Goal: Task Accomplishment & Management: Use online tool/utility

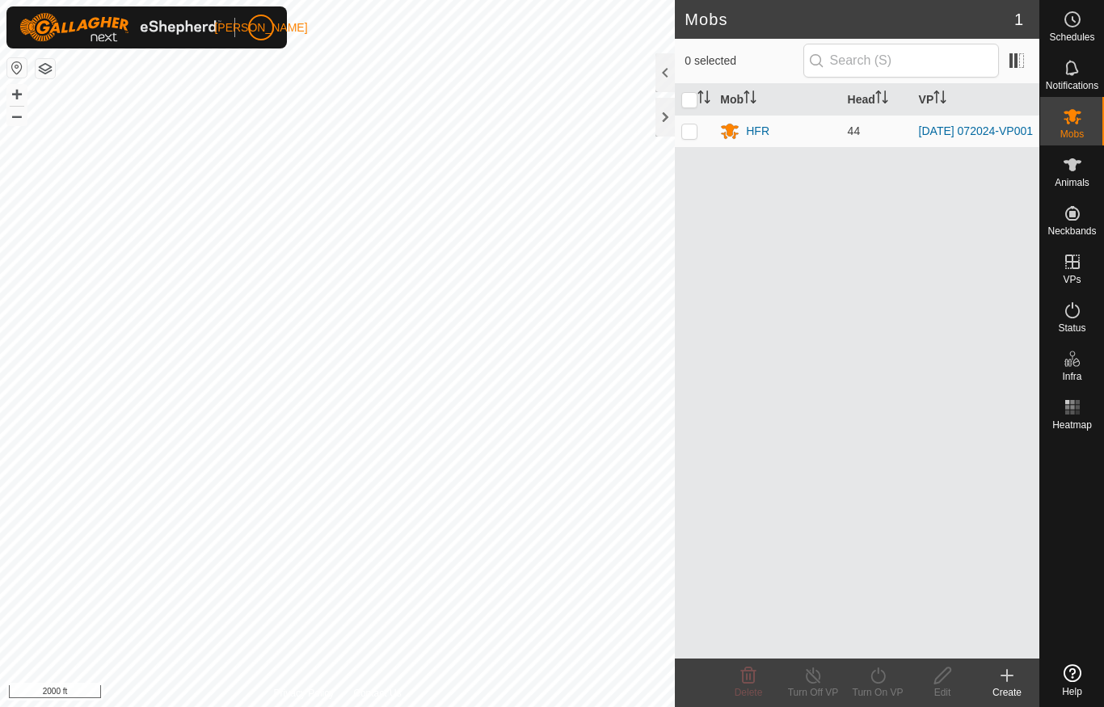
click at [689, 133] on p-checkbox at bounding box center [689, 130] width 16 height 13
checkbox input "true"
click at [883, 680] on icon at bounding box center [877, 675] width 15 height 16
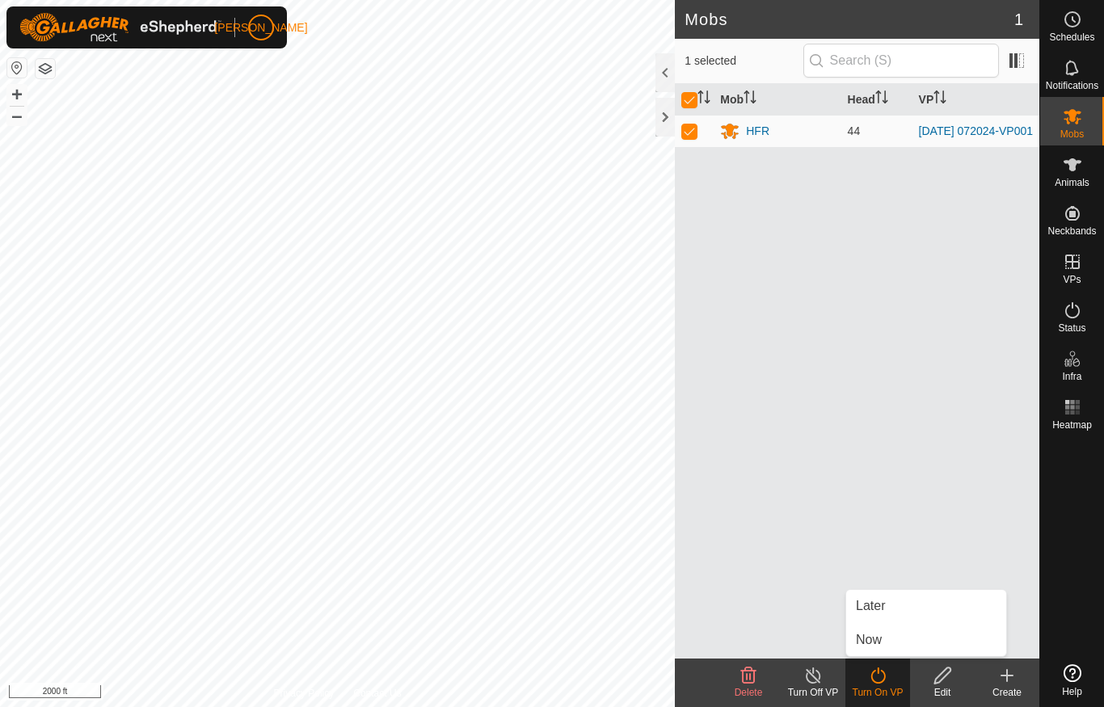
click at [903, 636] on link "Now" at bounding box center [926, 640] width 160 height 32
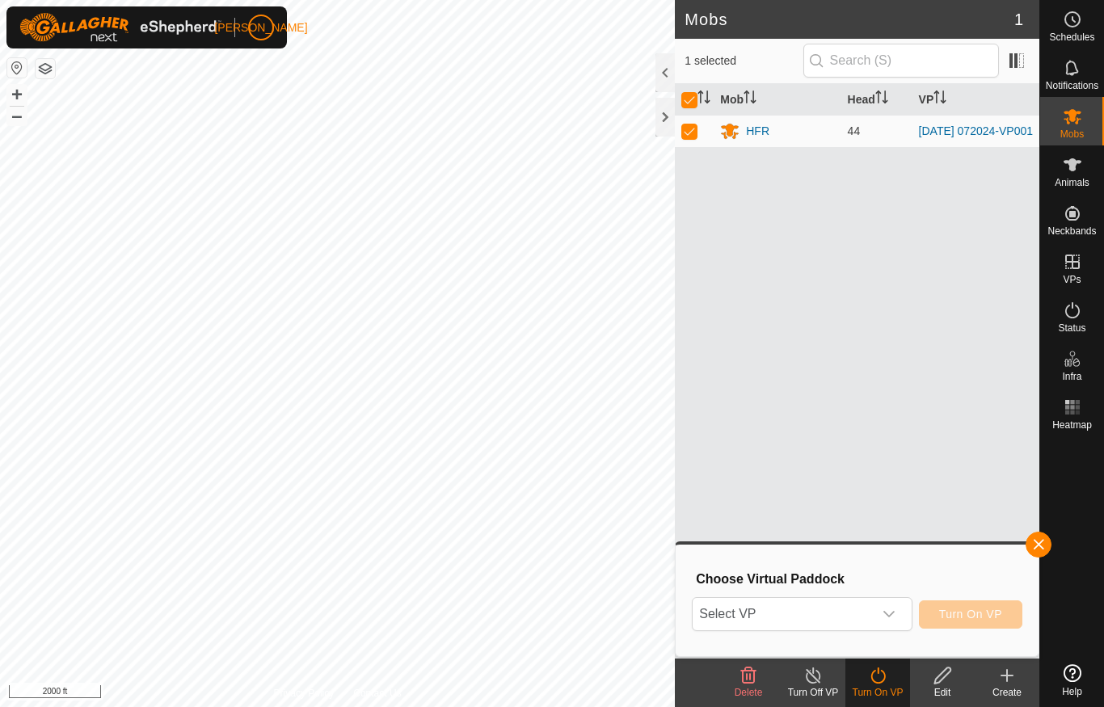
click at [896, 620] on div "dropdown trigger" at bounding box center [889, 614] width 32 height 32
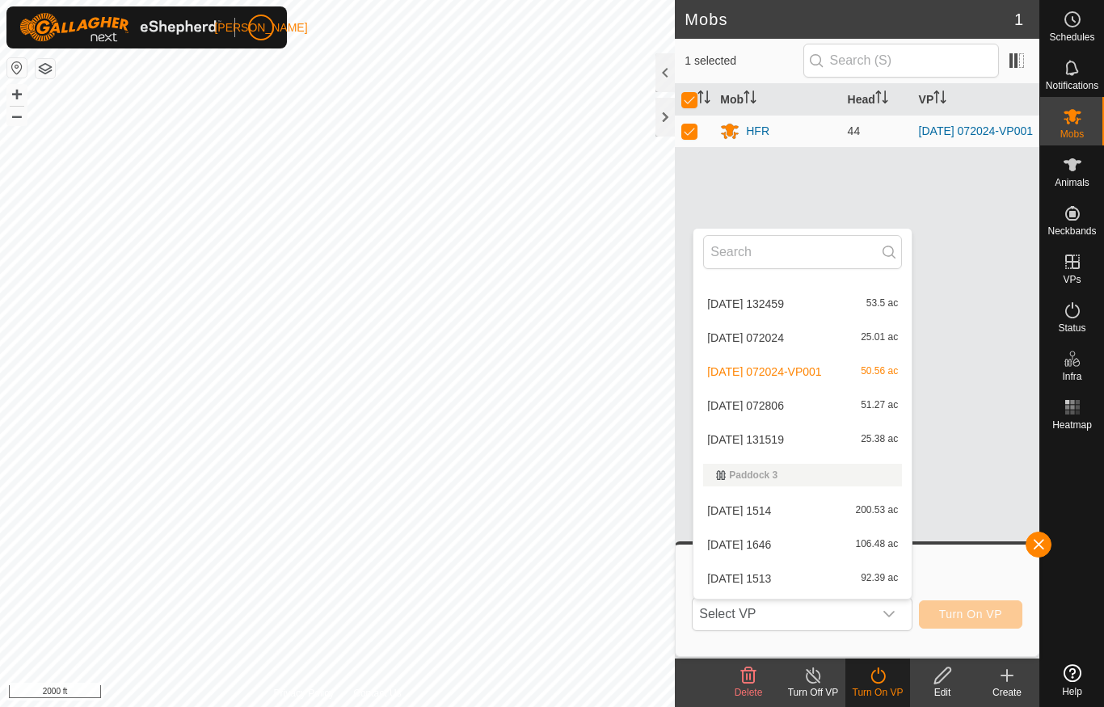
scroll to position [603, 0]
click at [784, 444] on span "[DATE] 131519" at bounding box center [745, 441] width 77 height 11
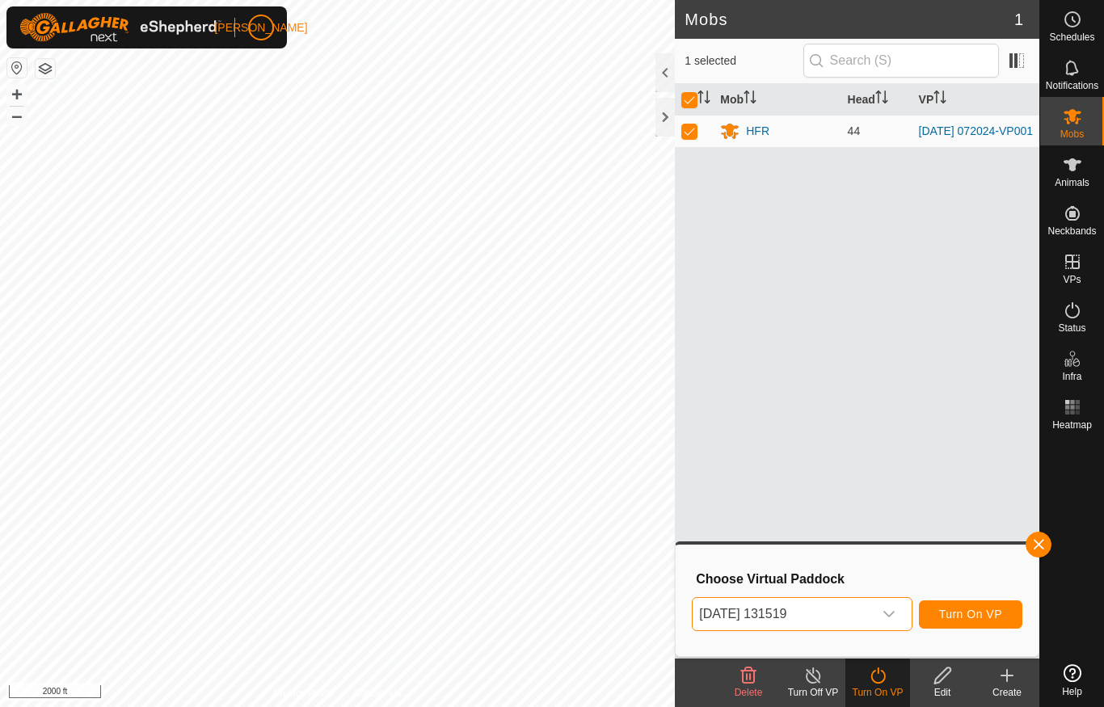
click at [973, 609] on span "Turn On VP" at bounding box center [970, 614] width 63 height 13
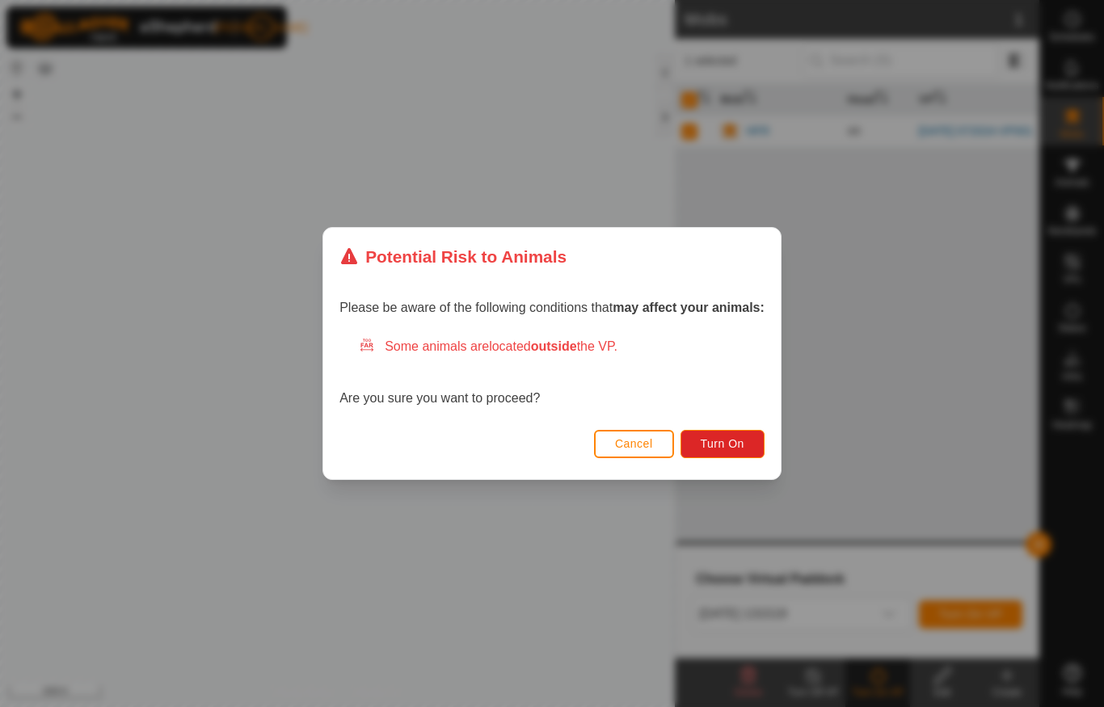
click at [747, 447] on button "Turn On" at bounding box center [722, 444] width 84 height 28
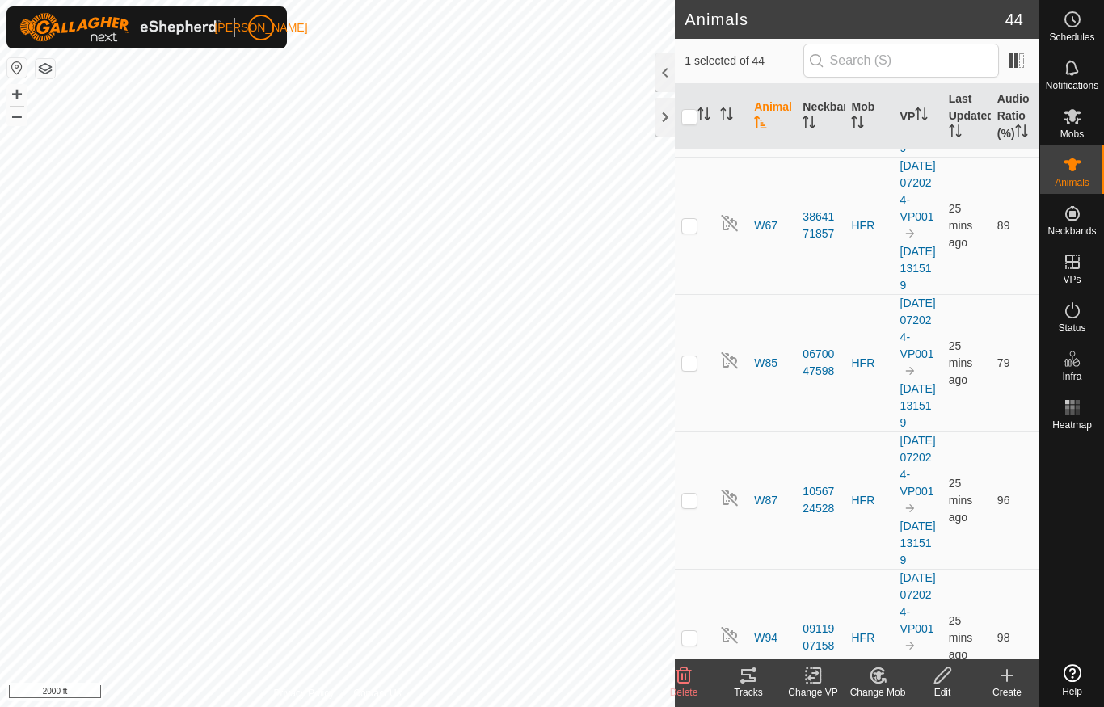
scroll to position [4383, 0]
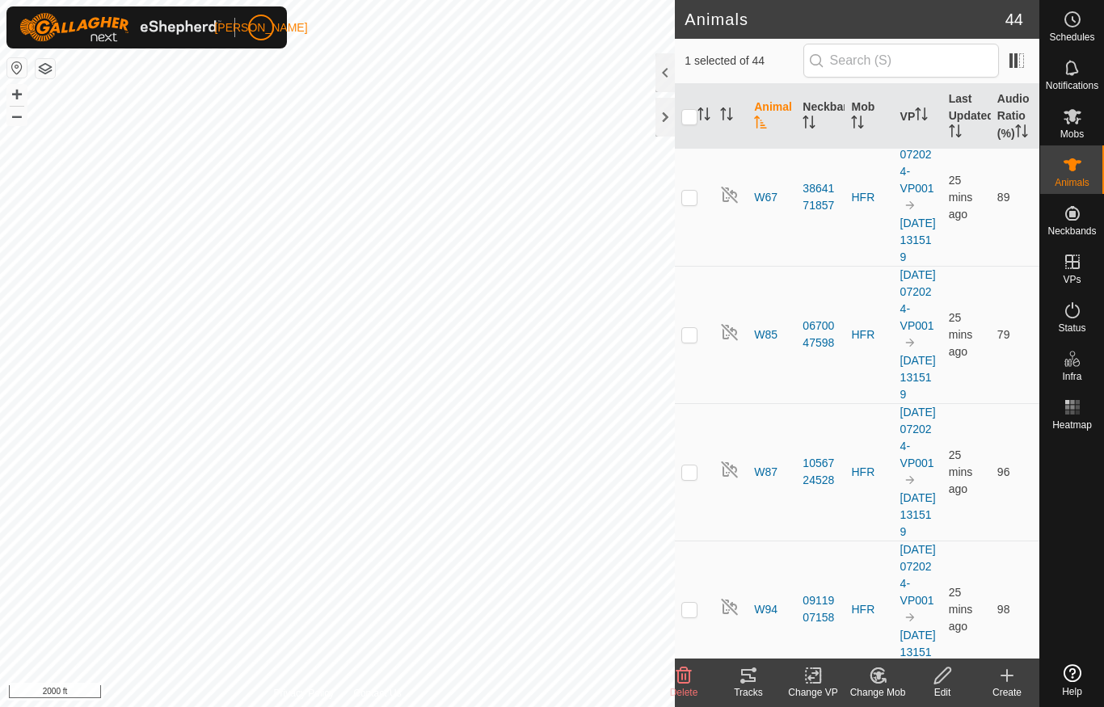
checkbox input "true"
checkbox input "false"
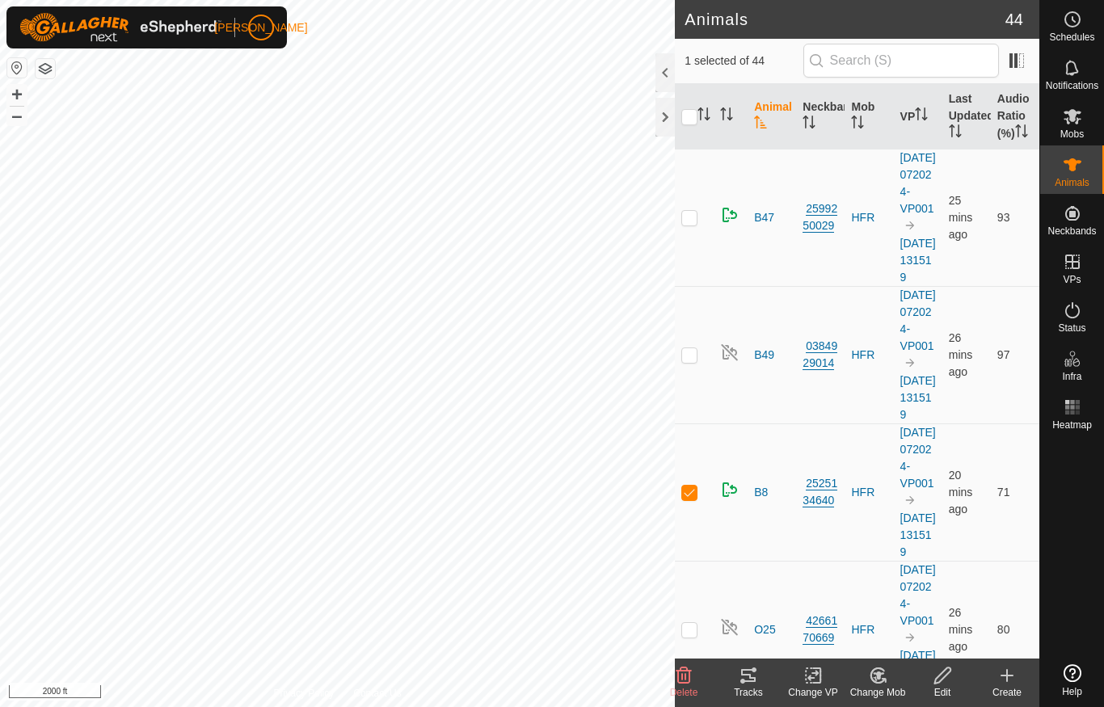
scroll to position [0, 0]
click at [694, 499] on p-checkbox at bounding box center [689, 492] width 16 height 13
checkbox input "false"
click at [665, 117] on div at bounding box center [664, 117] width 19 height 39
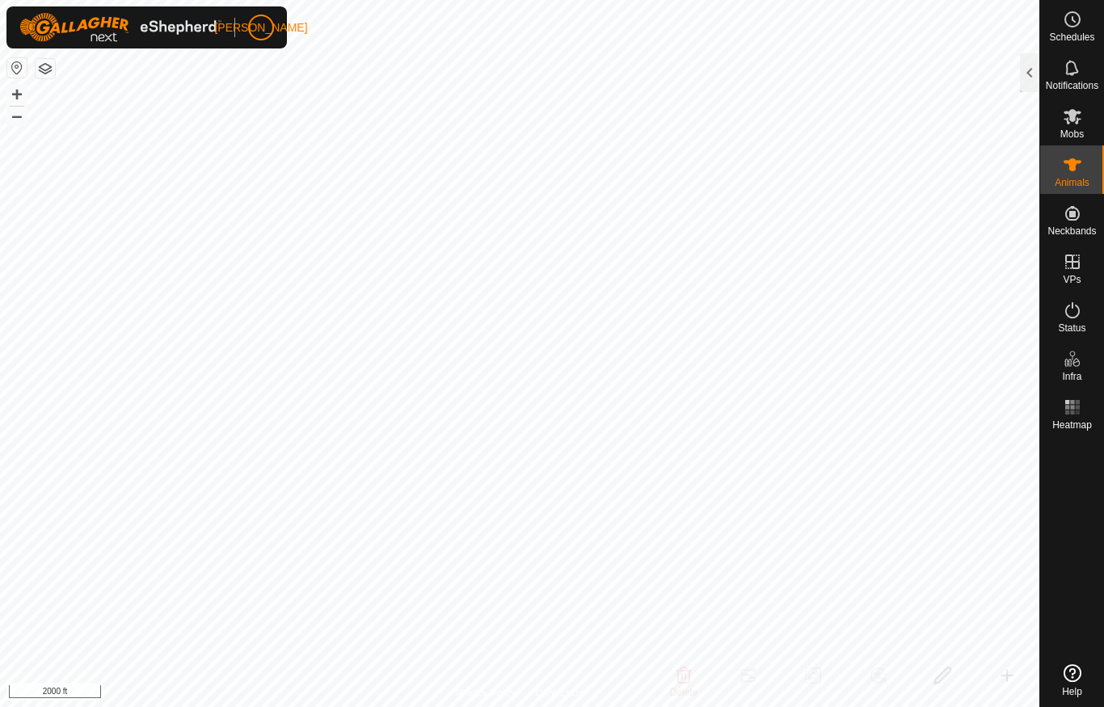
click at [532, 698] on div "Privacy Policy Contact Us" at bounding box center [520, 693] width 128 height 15
